Goal: Navigation & Orientation: Go to known website

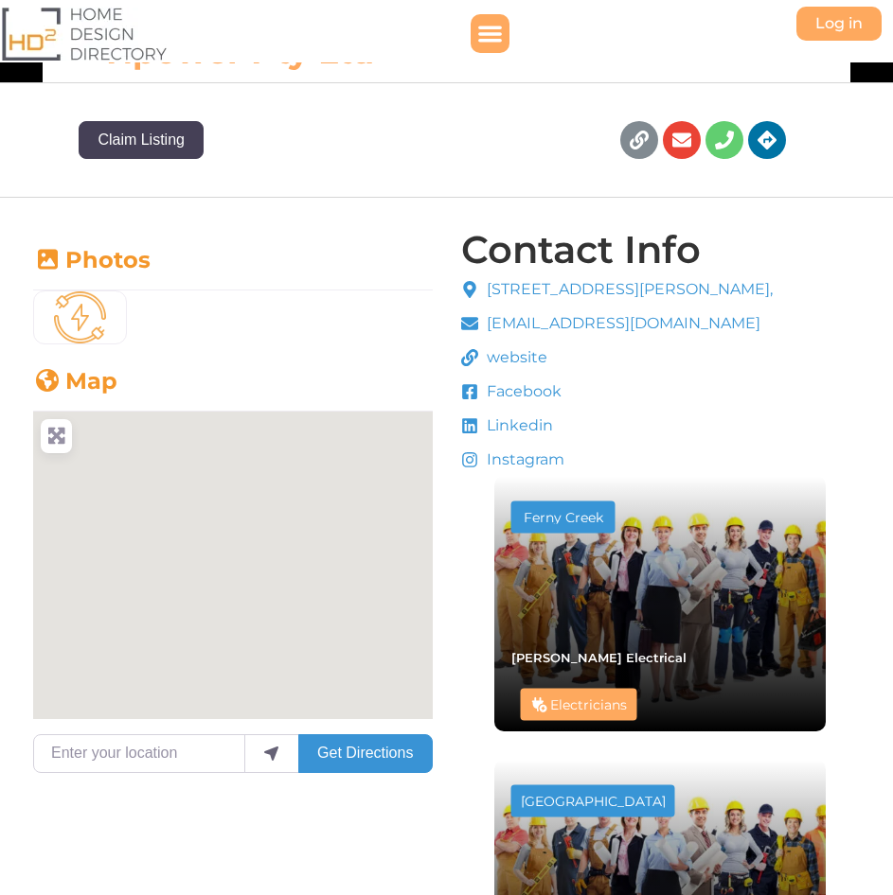
scroll to position [283, 0]
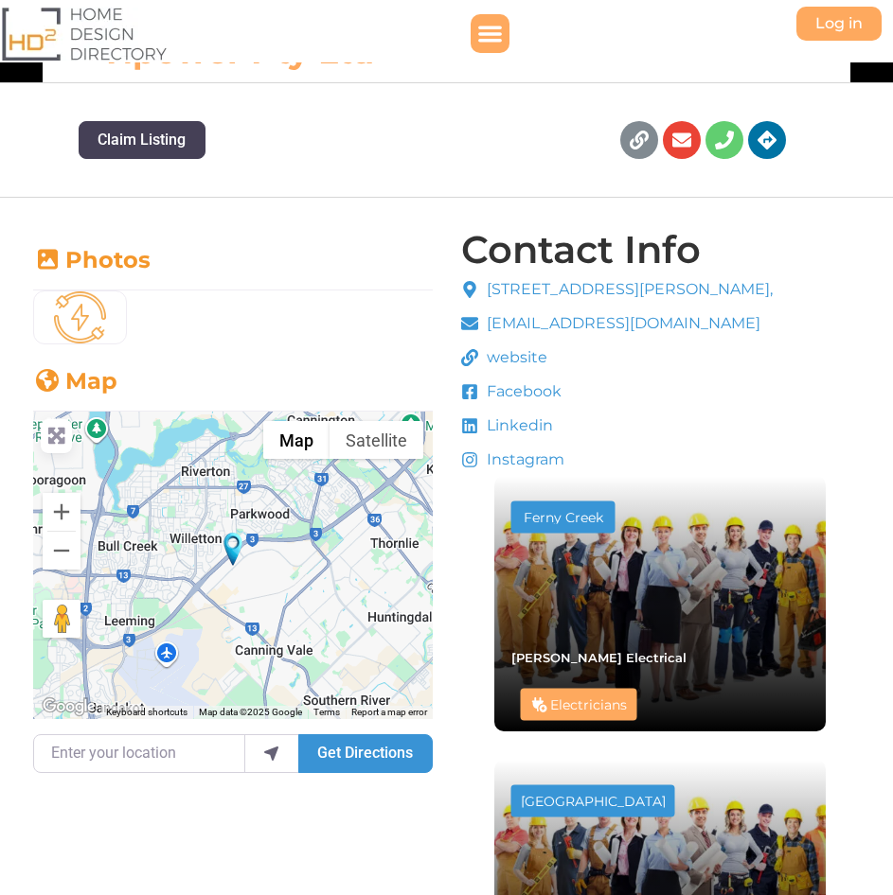
click at [531, 396] on span "Facebook" at bounding box center [522, 392] width 80 height 23
click at [472, 391] on icon at bounding box center [469, 392] width 15 height 15
click at [522, 356] on span "website" at bounding box center [514, 357] width 65 height 23
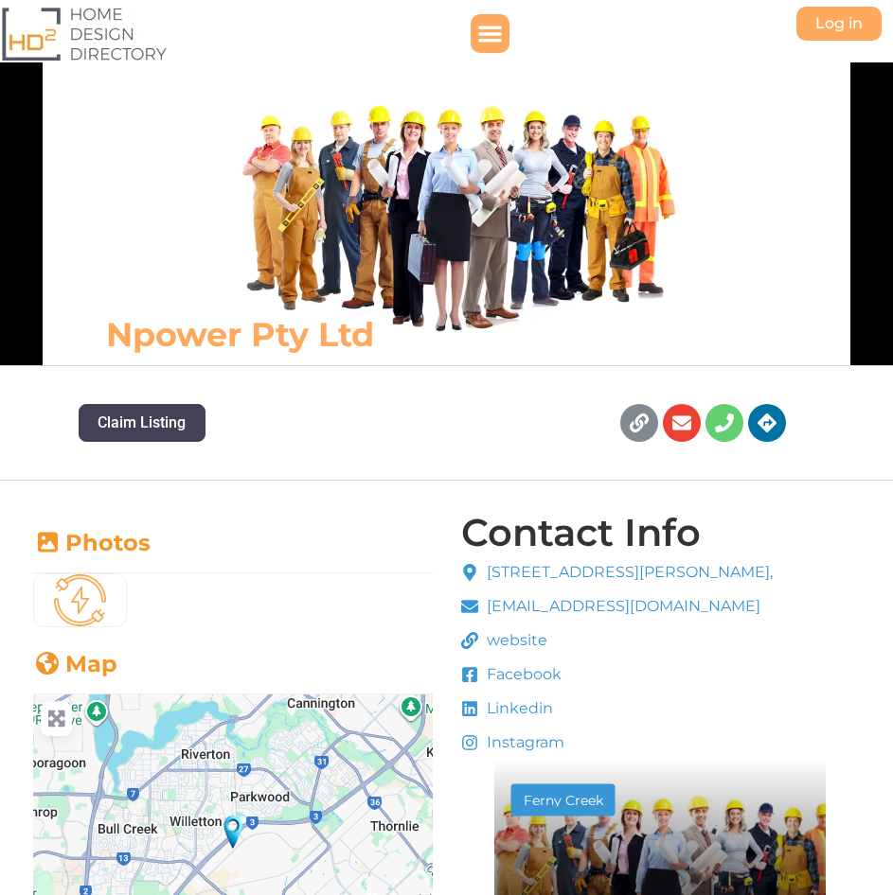
drag, startPoint x: 0, startPoint y: 0, endPoint x: 526, endPoint y: 612, distance: 807.5
